Goal: Transaction & Acquisition: Purchase product/service

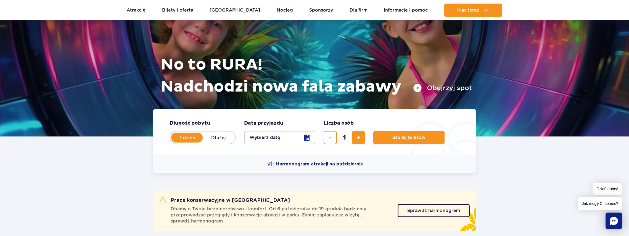
click at [302, 136] on button "Wybierz datę" at bounding box center [279, 137] width 71 height 13
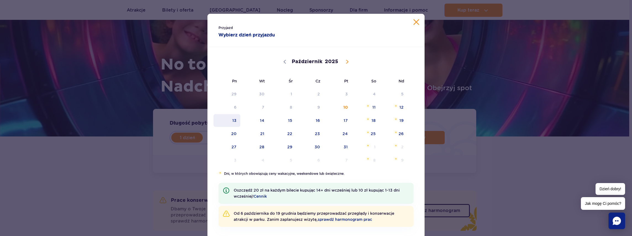
click at [235, 119] on span "13" at bounding box center [227, 120] width 28 height 13
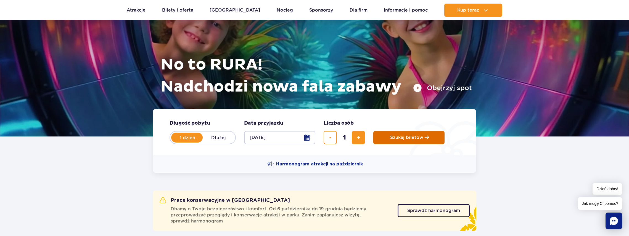
click at [397, 135] on button "Szukaj biletów" at bounding box center [408, 137] width 71 height 13
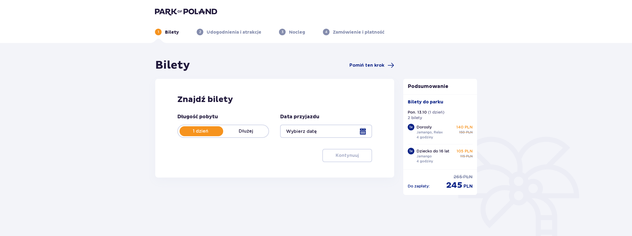
type input "[DATE]"
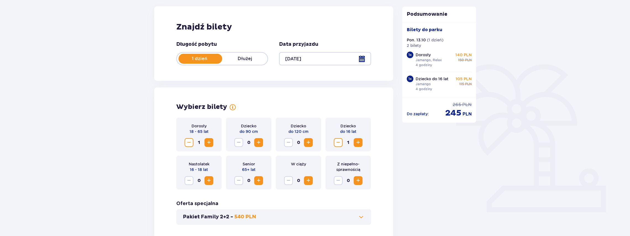
scroll to position [73, 0]
click at [211, 142] on span "Zwiększ" at bounding box center [209, 142] width 7 height 7
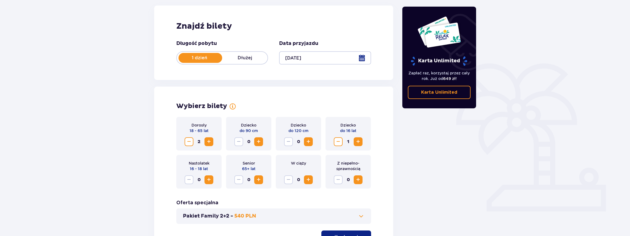
click at [189, 141] on span "Zmniejsz" at bounding box center [189, 142] width 7 height 7
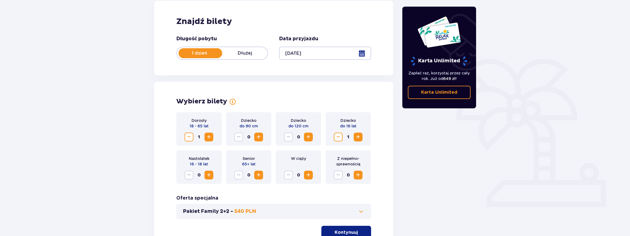
scroll to position [111, 0]
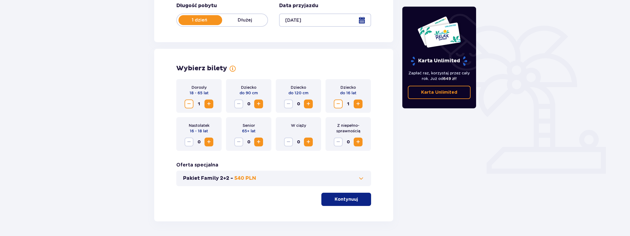
click at [335, 197] on p "Kontynuuj" at bounding box center [346, 200] width 23 height 6
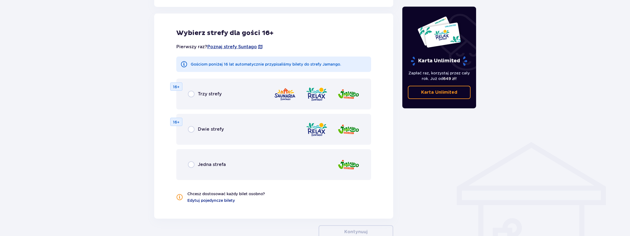
scroll to position [307, 0]
click at [196, 165] on div "Jedna strefa" at bounding box center [207, 164] width 38 height 7
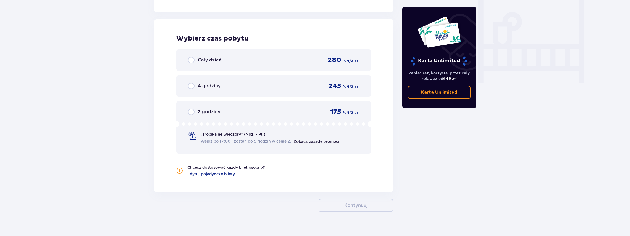
scroll to position [519, 0]
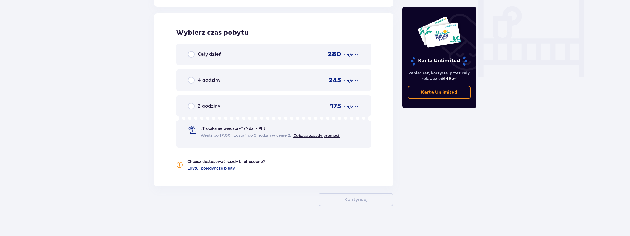
click at [200, 80] on span "4 godziny" at bounding box center [209, 80] width 23 height 6
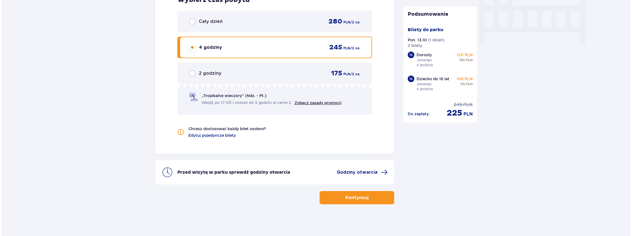
scroll to position [553, 0]
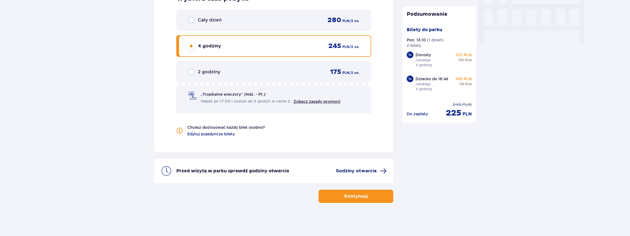
click at [352, 168] on span "Godziny otwarcia" at bounding box center [356, 171] width 41 height 6
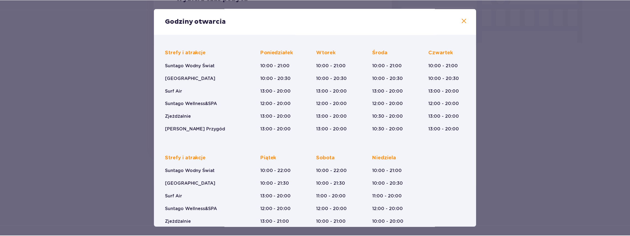
scroll to position [56, 0]
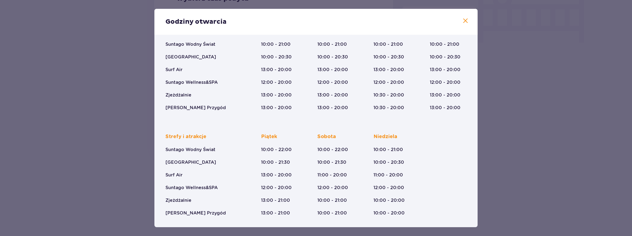
click at [459, 22] on div "Godziny otwarcia" at bounding box center [315, 22] width 323 height 26
click at [462, 20] on span at bounding box center [465, 21] width 7 height 7
